Goal: Information Seeking & Learning: Check status

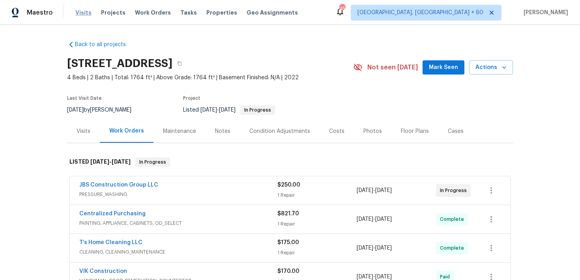
scroll to position [295, 0]
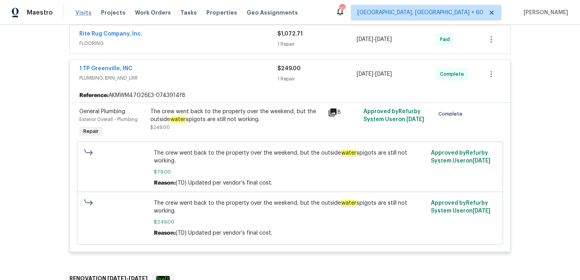
click at [82, 9] on span "Visits" at bounding box center [83, 13] width 16 height 8
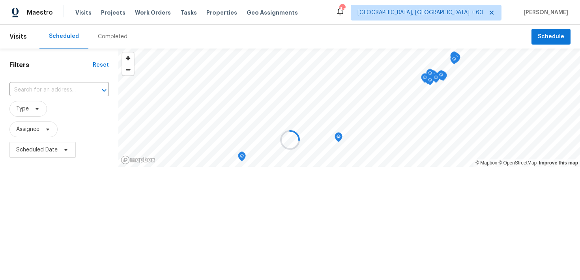
click at [110, 37] on div at bounding box center [290, 140] width 580 height 280
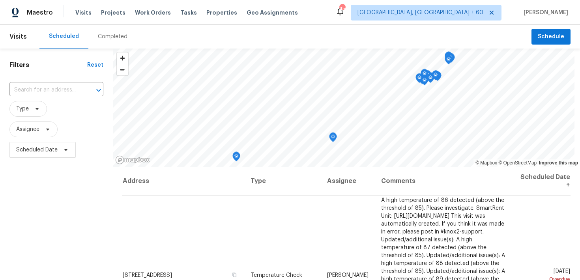
click at [110, 35] on div "Completed" at bounding box center [113, 37] width 30 height 8
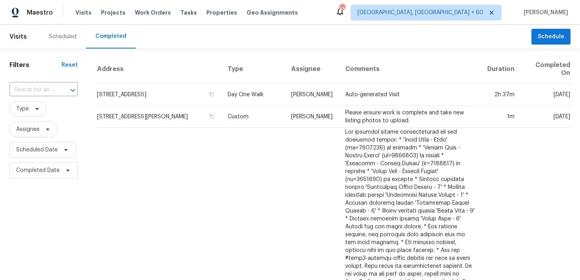
click at [43, 82] on div "​" at bounding box center [43, 90] width 68 height 17
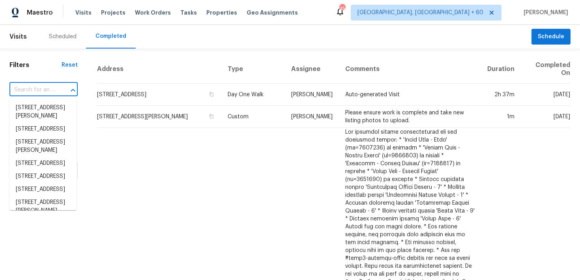
paste input "[STREET_ADDRESS]"
type input "[STREET_ADDRESS]"
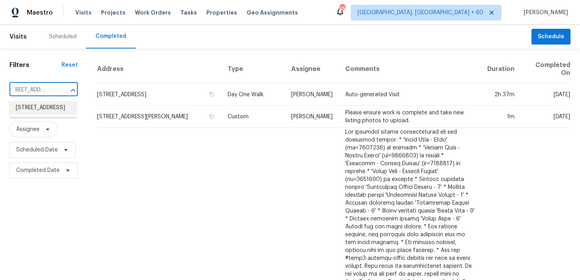
click at [23, 114] on li "[STREET_ADDRESS]" at bounding box center [42, 107] width 67 height 13
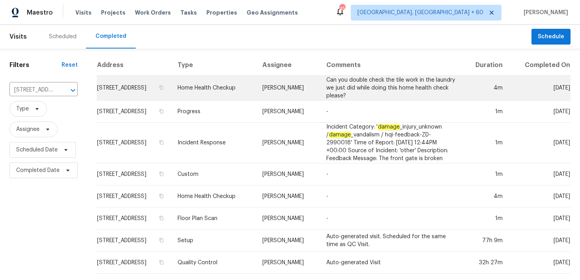
click at [256, 90] on td "Home Health Checkup" at bounding box center [213, 88] width 85 height 25
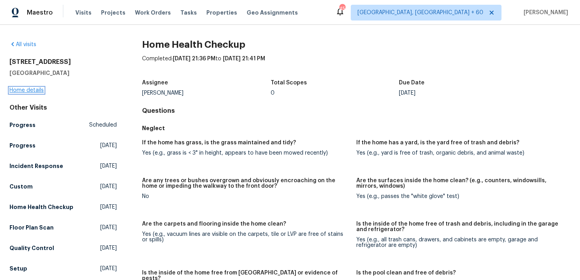
click at [34, 90] on link "Home details" at bounding box center [26, 91] width 34 height 6
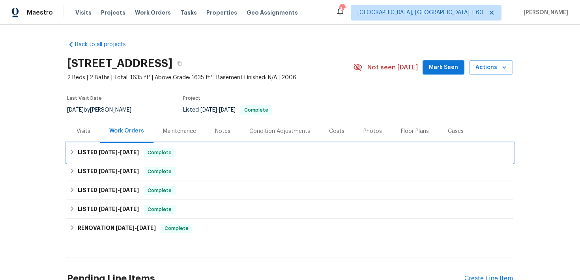
click at [164, 155] on span "Complete" at bounding box center [159, 153] width 30 height 8
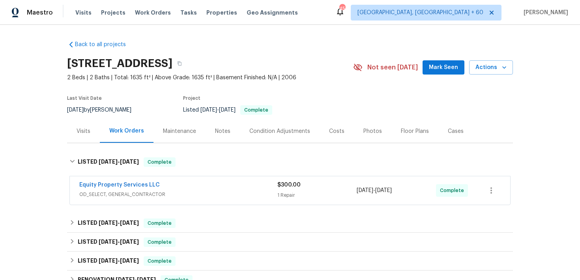
click at [292, 188] on div "$300.00" at bounding box center [316, 185] width 79 height 8
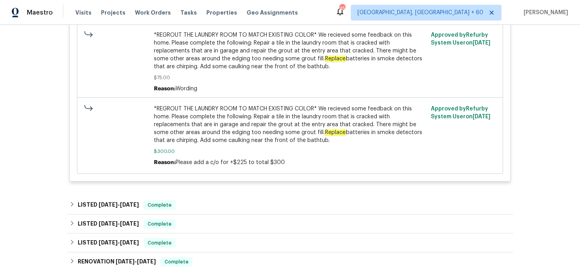
scroll to position [287, 0]
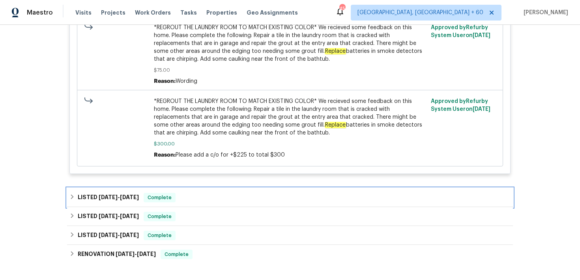
click at [194, 199] on div "LISTED [DATE] - [DATE] Complete" at bounding box center [289, 197] width 441 height 9
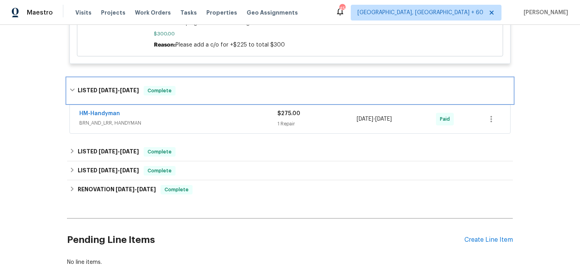
scroll to position [437, 0]
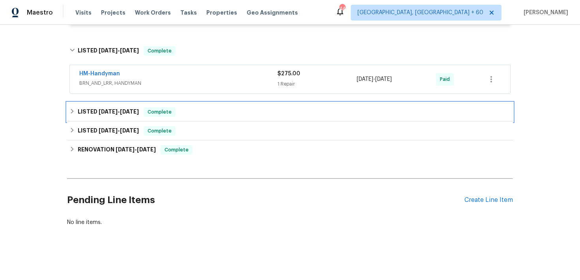
click at [171, 106] on div "LISTED [DATE] - [DATE] Complete" at bounding box center [290, 112] width 446 height 19
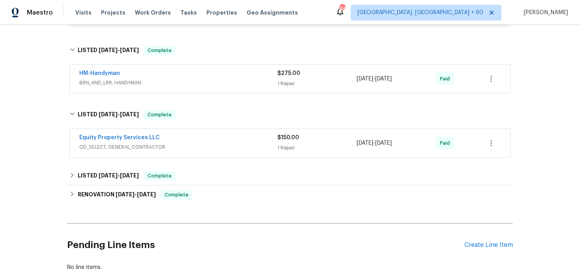
click at [265, 147] on span "OD_SELECT, GENERAL_CONTRACTOR" at bounding box center [178, 147] width 198 height 8
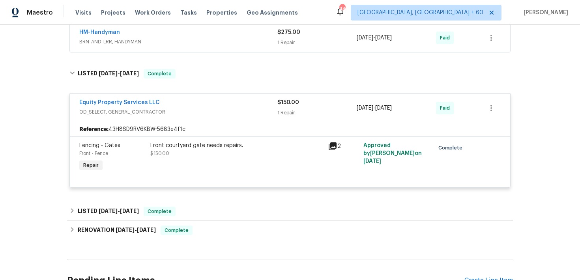
scroll to position [479, 0]
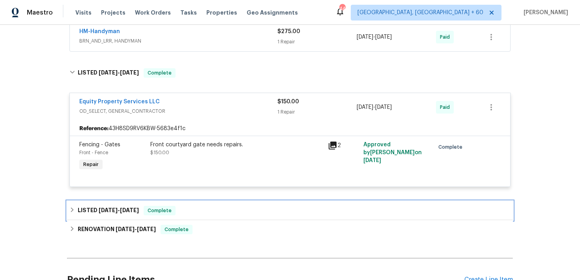
click at [202, 202] on div "LISTED [DATE] - [DATE] Complete" at bounding box center [290, 210] width 446 height 19
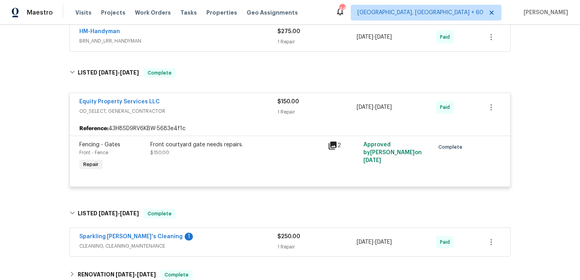
click at [259, 231] on div "Sparkling [PERSON_NAME]'s Cleaning 1 CLEANING, CLEANING_MAINTENANCE $250.00 1 R…" at bounding box center [290, 242] width 440 height 28
click at [272, 241] on div "Sparkling [PERSON_NAME]'s Cleaning 1" at bounding box center [178, 237] width 198 height 9
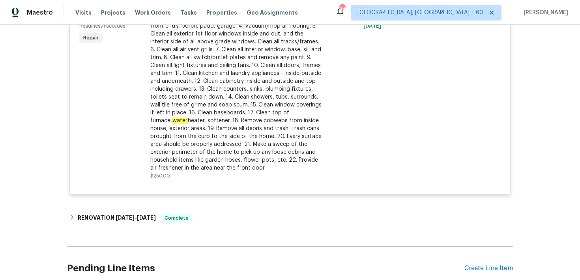
scroll to position [765, 0]
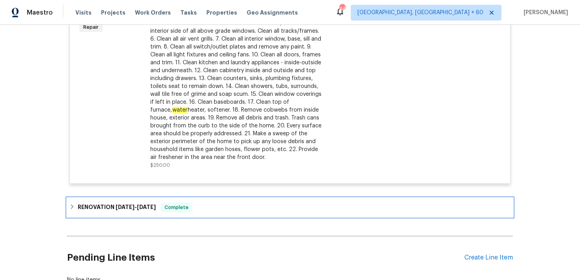
click at [208, 206] on div "RENOVATION [DATE] - [DATE] Complete" at bounding box center [289, 207] width 441 height 9
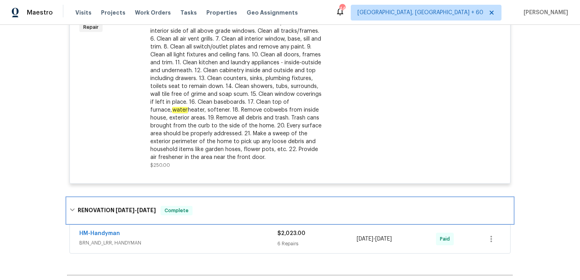
scroll to position [789, 0]
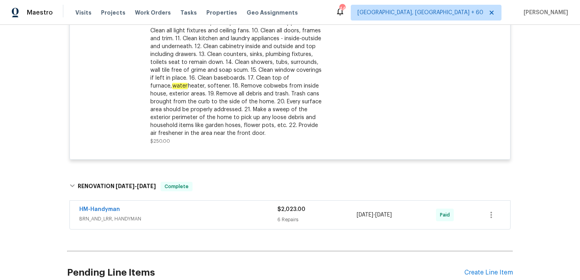
click at [272, 220] on span "BRN_AND_LRR, HANDYMAN" at bounding box center [178, 219] width 198 height 8
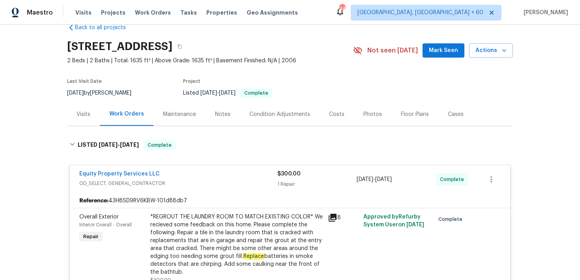
scroll to position [0, 0]
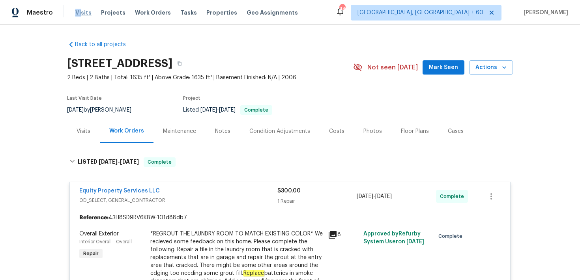
click at [79, 9] on span "Visits" at bounding box center [83, 13] width 16 height 8
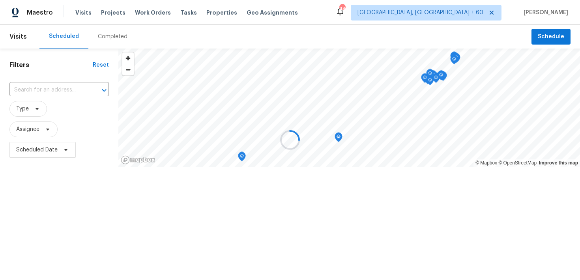
click at [111, 32] on div at bounding box center [290, 140] width 580 height 280
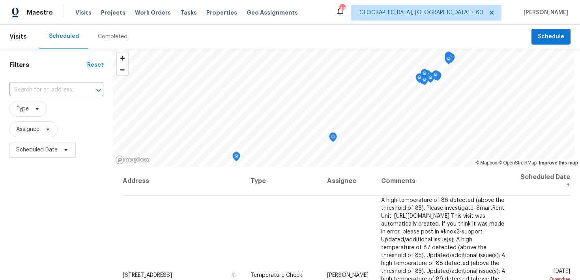
click at [114, 38] on div "Completed" at bounding box center [113, 37] width 30 height 8
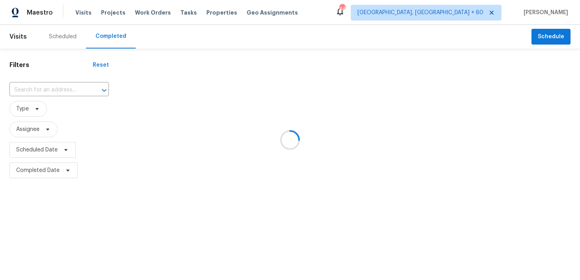
click at [48, 94] on div at bounding box center [290, 140] width 580 height 280
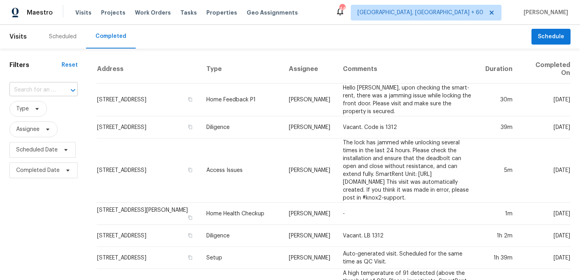
click at [54, 90] on input "text" at bounding box center [32, 90] width 46 height 12
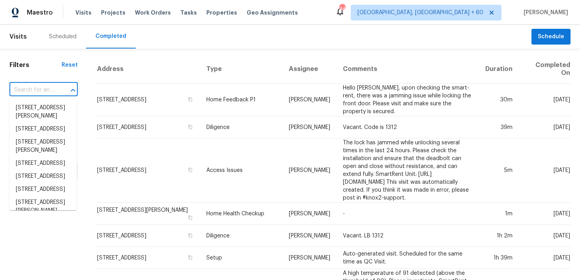
paste input "[STREET_ADDRESS]"
type input "[STREET_ADDRESS]"
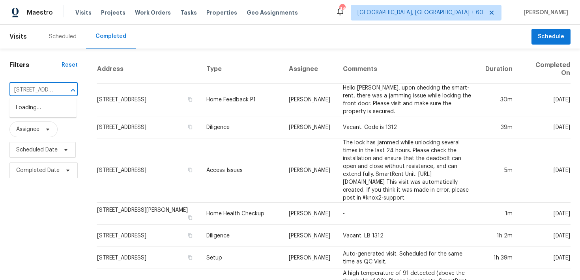
scroll to position [0, 79]
click at [35, 111] on li "[STREET_ADDRESS]" at bounding box center [42, 107] width 67 height 13
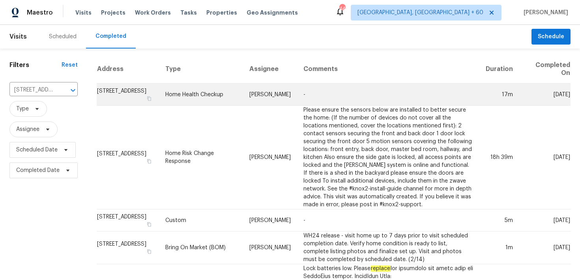
click at [243, 94] on td "Home Health Checkup" at bounding box center [201, 95] width 84 height 22
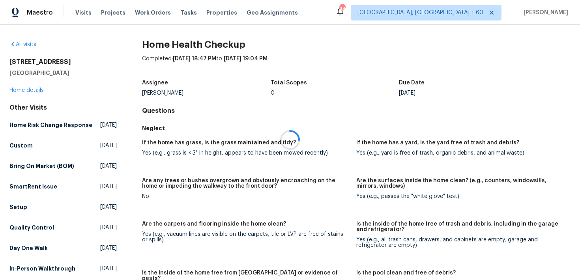
click at [26, 91] on div at bounding box center [290, 140] width 580 height 280
click at [22, 90] on link "Home details" at bounding box center [26, 91] width 34 height 6
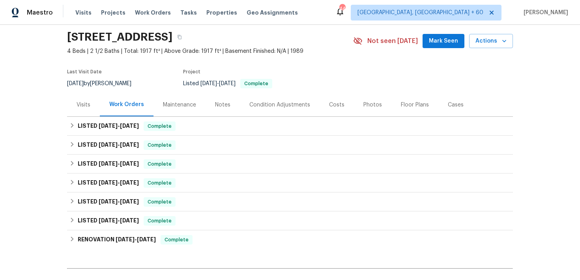
scroll to position [32, 0]
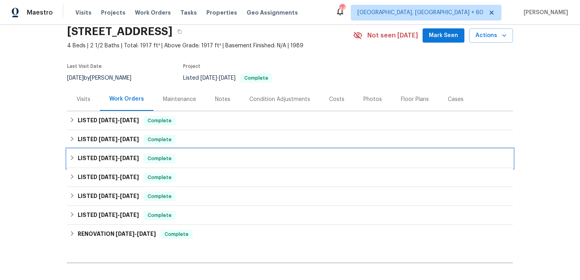
click at [167, 159] on span "Complete" at bounding box center [159, 159] width 30 height 8
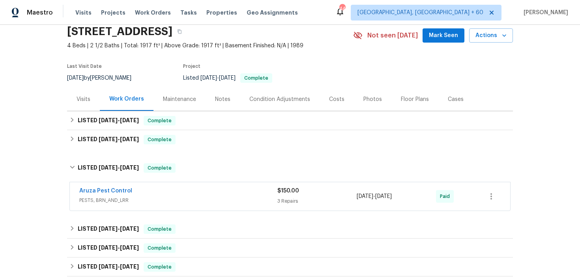
click at [278, 196] on div "$150.00 3 Repairs" at bounding box center [316, 196] width 79 height 19
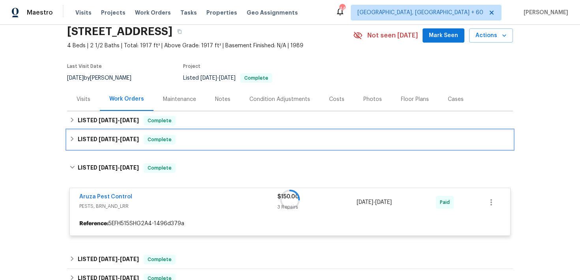
click at [200, 145] on div "LISTED [DATE] - [DATE] Complete" at bounding box center [290, 139] width 446 height 19
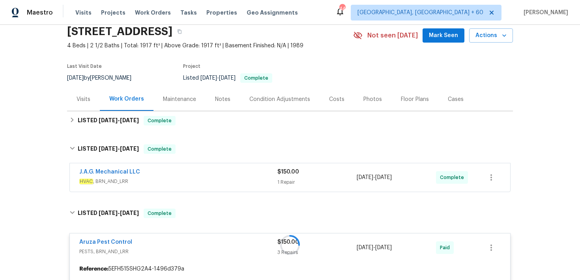
click at [266, 175] on div "J.A.G. Mechanical LLC" at bounding box center [178, 172] width 198 height 9
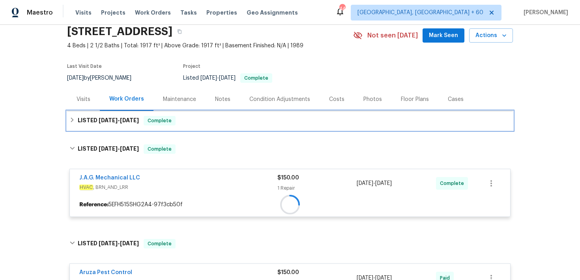
click at [229, 127] on div "LISTED [DATE] - [DATE] Complete" at bounding box center [290, 120] width 446 height 19
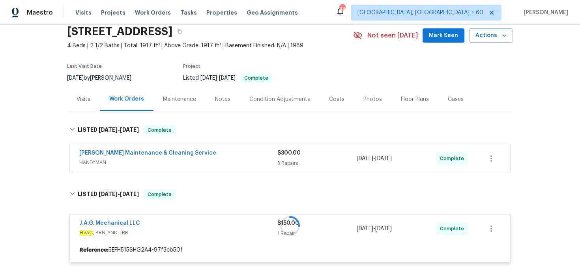
click at [282, 162] on div "3 Repairs" at bounding box center [316, 163] width 79 height 8
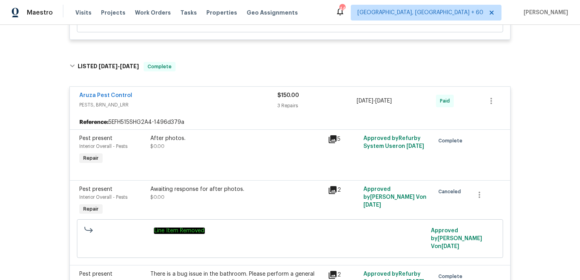
scroll to position [612, 0]
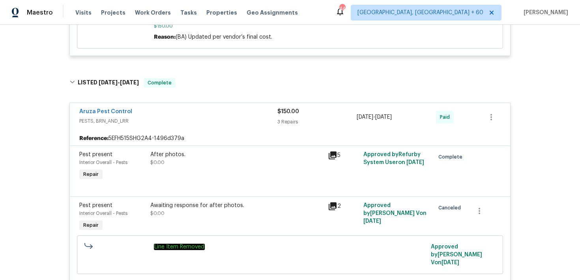
click at [284, 118] on div "$150.00 3 Repairs" at bounding box center [316, 117] width 79 height 19
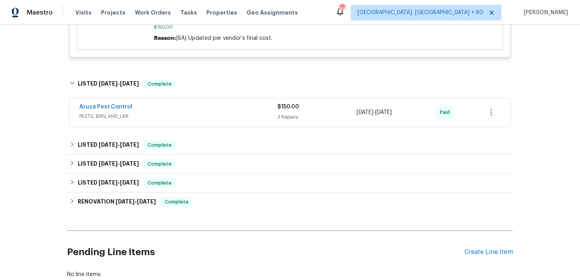
scroll to position [624, 0]
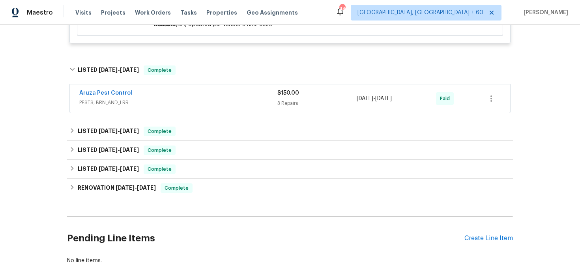
click at [289, 103] on div "3 Repairs" at bounding box center [316, 103] width 79 height 8
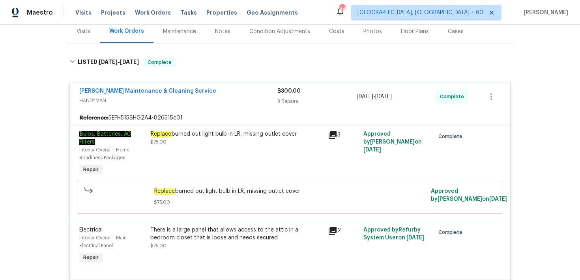
scroll to position [0, 0]
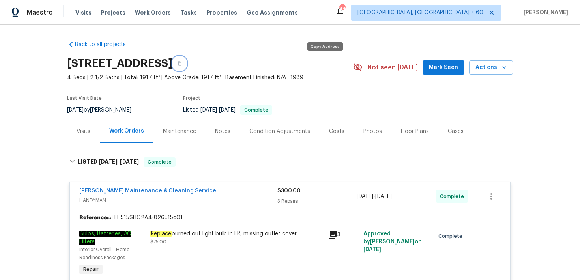
click at [187, 63] on button "button" at bounding box center [179, 63] width 14 height 14
